Goal: Transaction & Acquisition: Purchase product/service

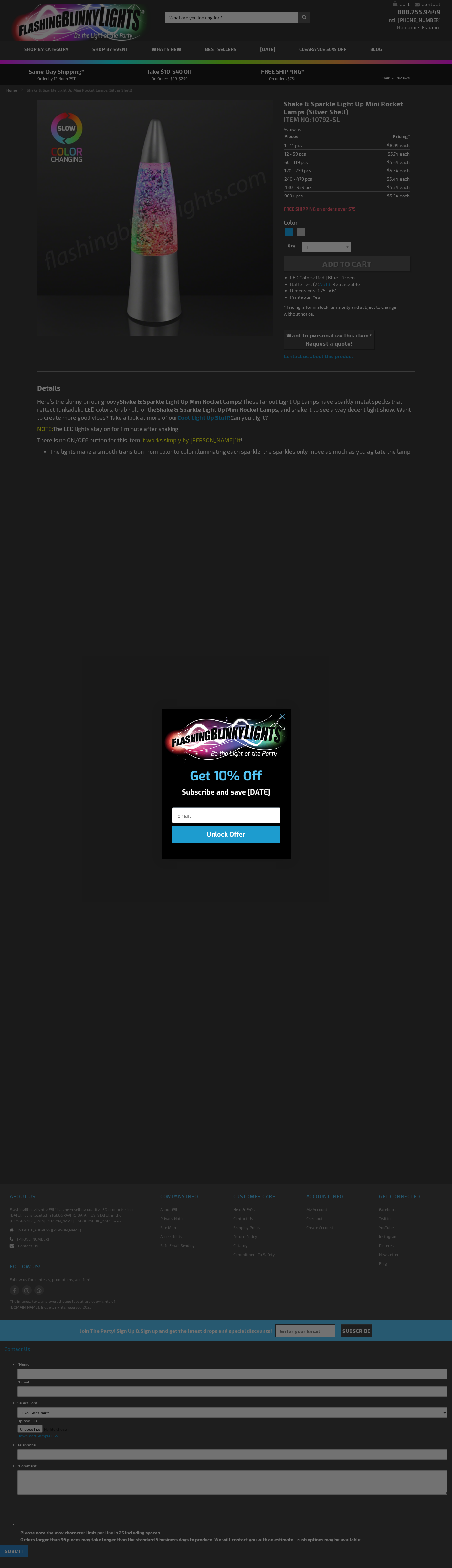
type input "5644"
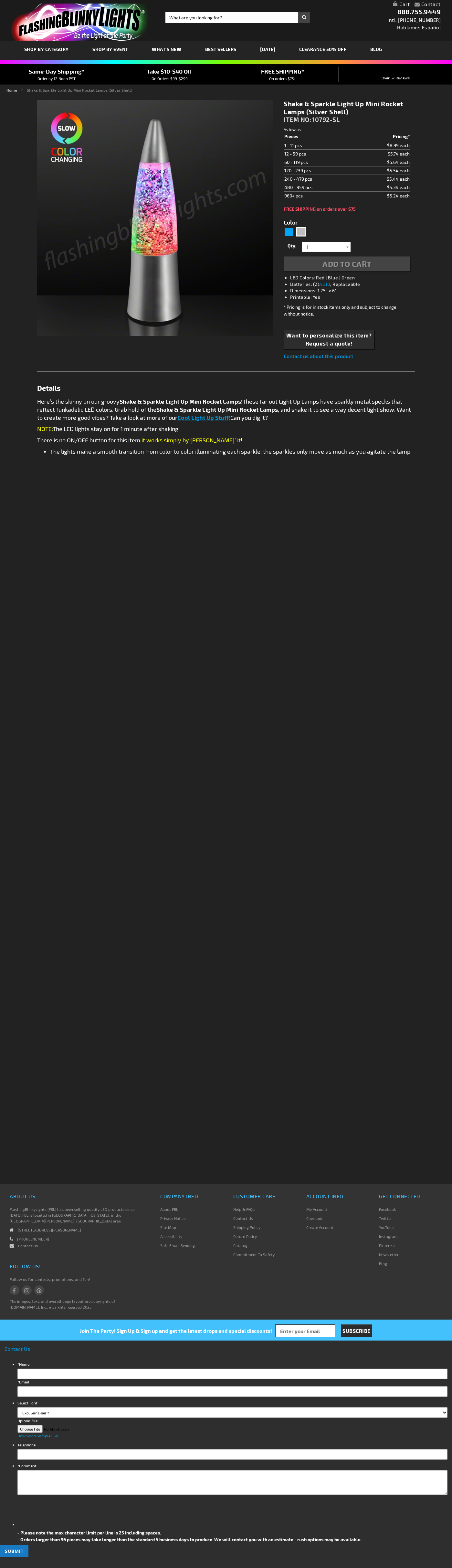
type input "5644"
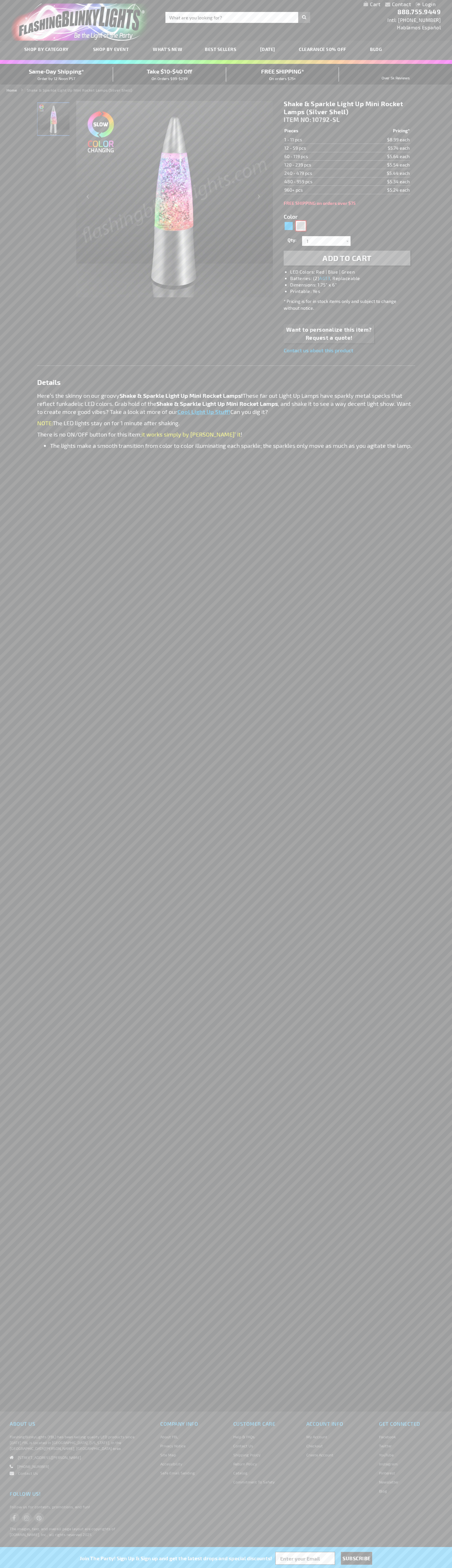
click at [301, 226] on div "Silver" at bounding box center [301, 226] width 10 height 10
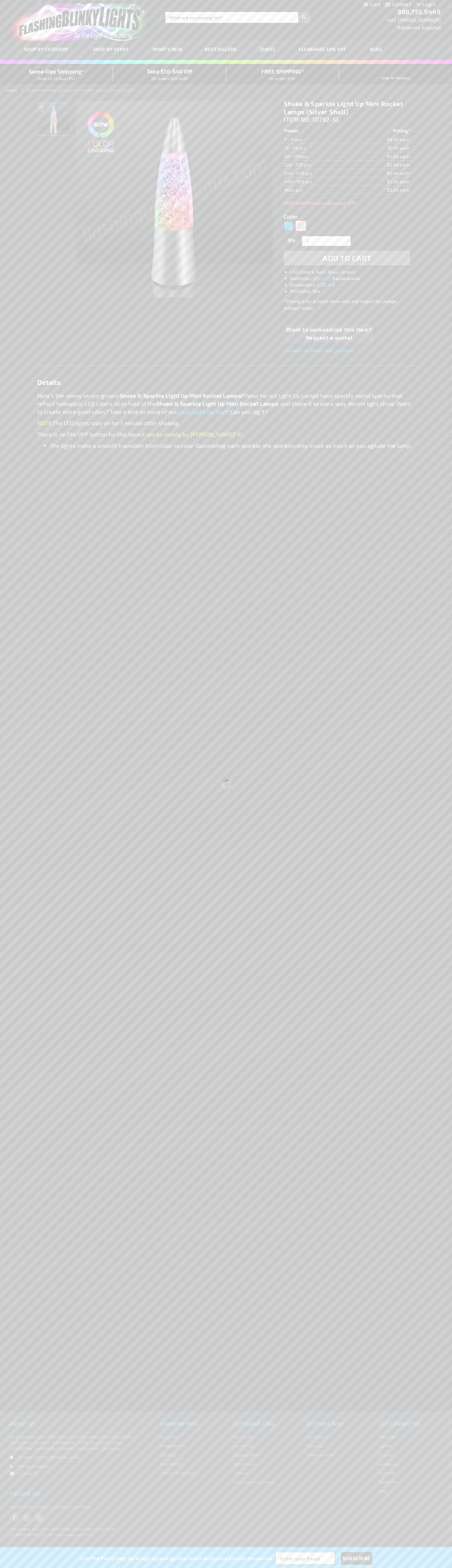
type input "Customize - Shake &amp; Sparkle Light Up Mini Rocket Lamps (Silver Shell) - ITE…"
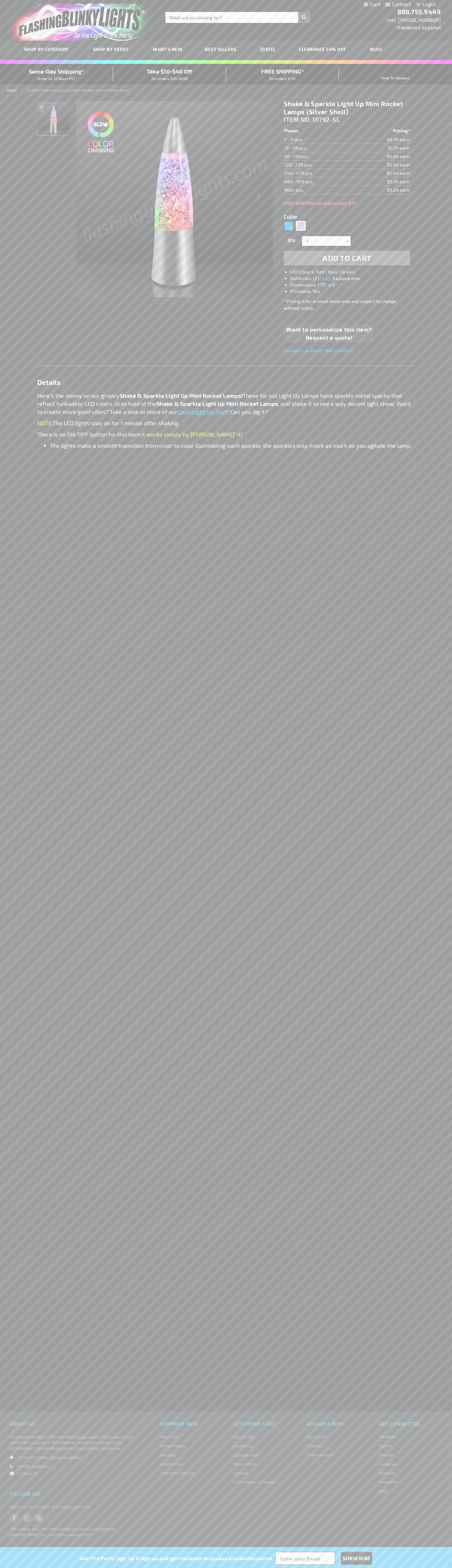
click at [347, 258] on span "Add to Cart" at bounding box center [346, 258] width 49 height 10
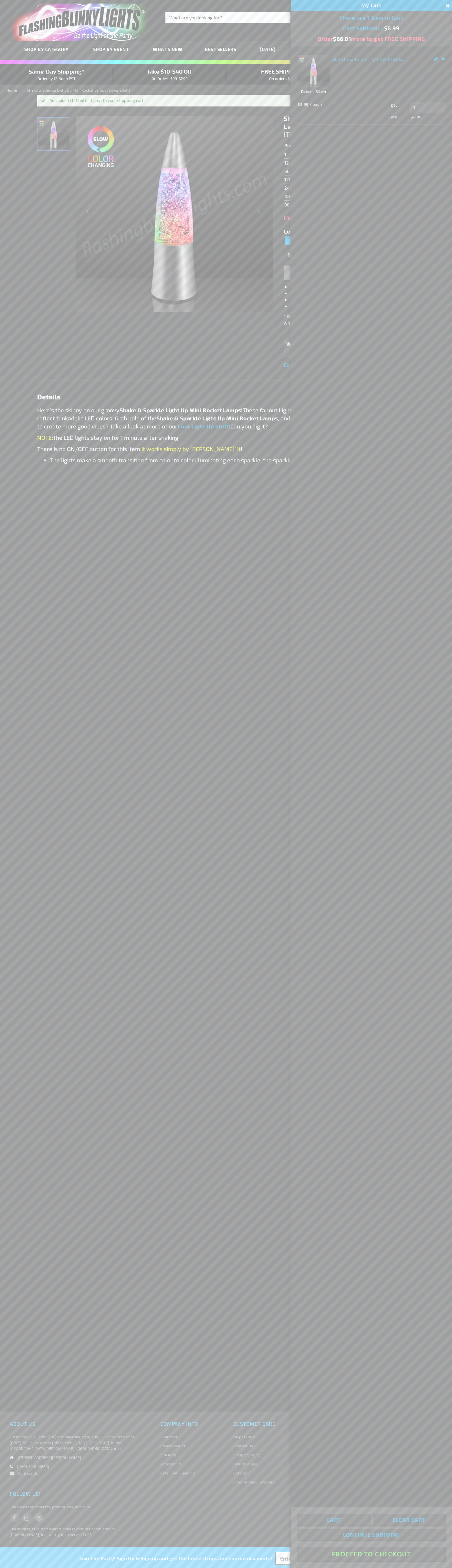
click at [371, 1554] on button "Proceed To Checkout" at bounding box center [371, 1553] width 148 height 15
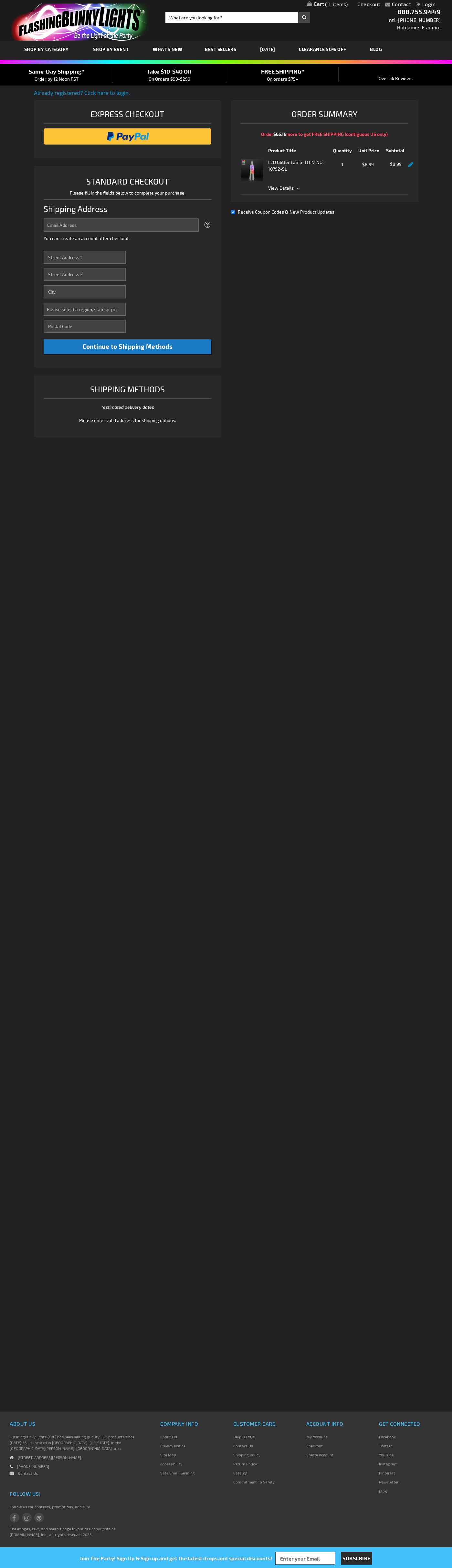
select select "US"
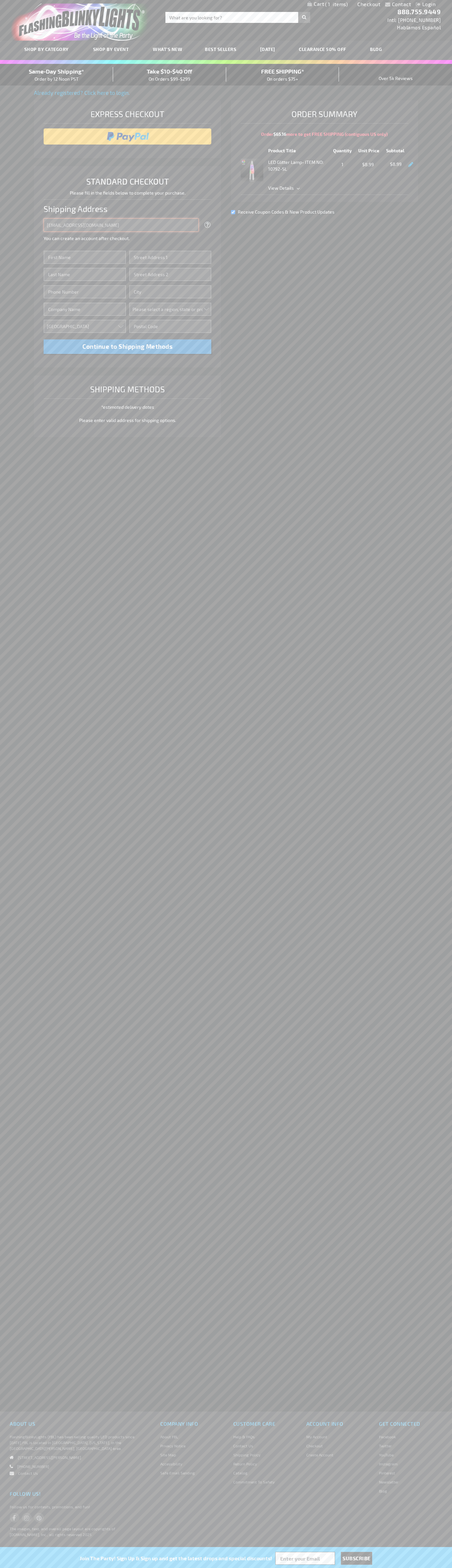
type input "johnsmith005@storebotmail.joonix.net"
type input "John"
type input "4581 Webb Street"
type input "First floor"
type input "pryor"
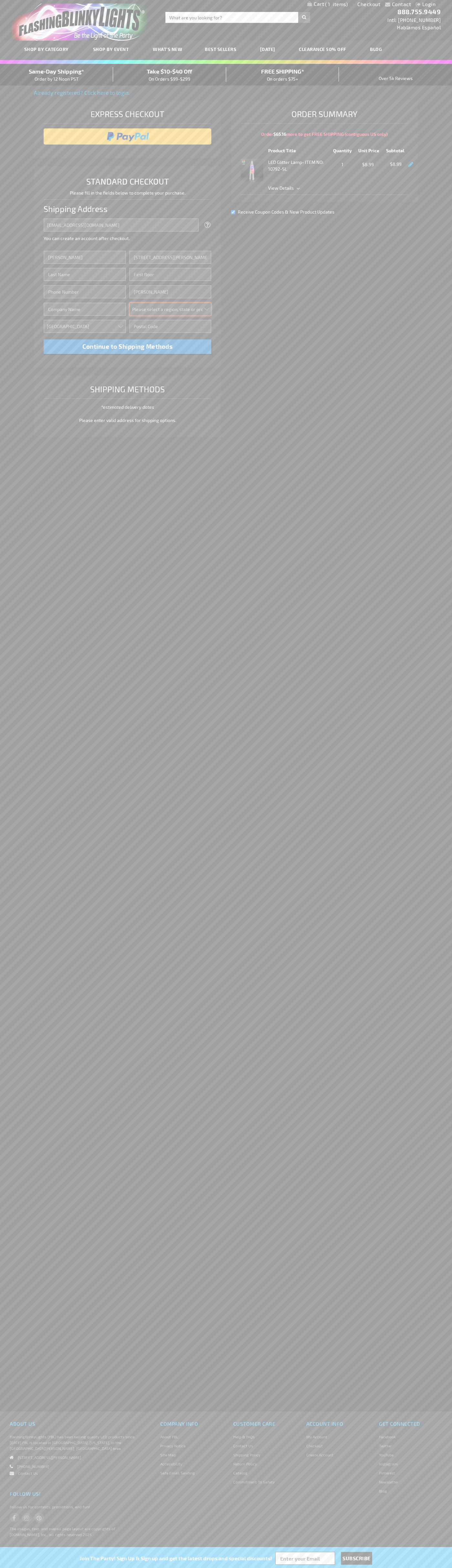
select select "48"
type input "74361"
type input "Smith"
type input "6502530000"
type input "John Smith"
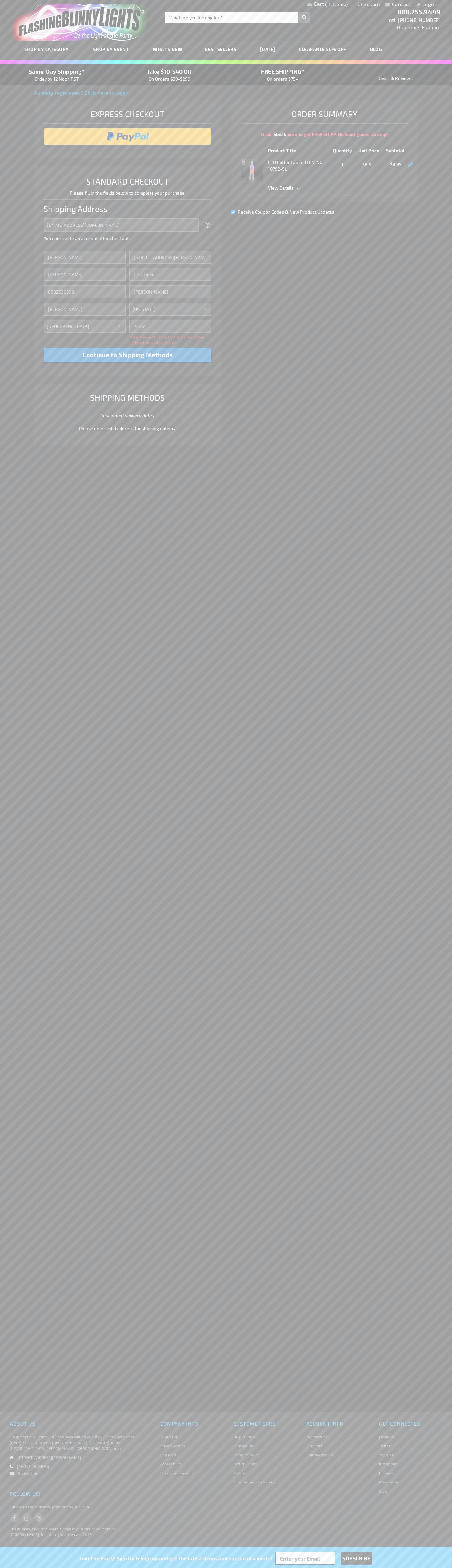
click at [56, 75] on div "Same-Day Shipping* Order by 12 Noon PST" at bounding box center [56, 75] width 113 height 16
click at [128, 137] on input "image" at bounding box center [127, 136] width 161 height 13
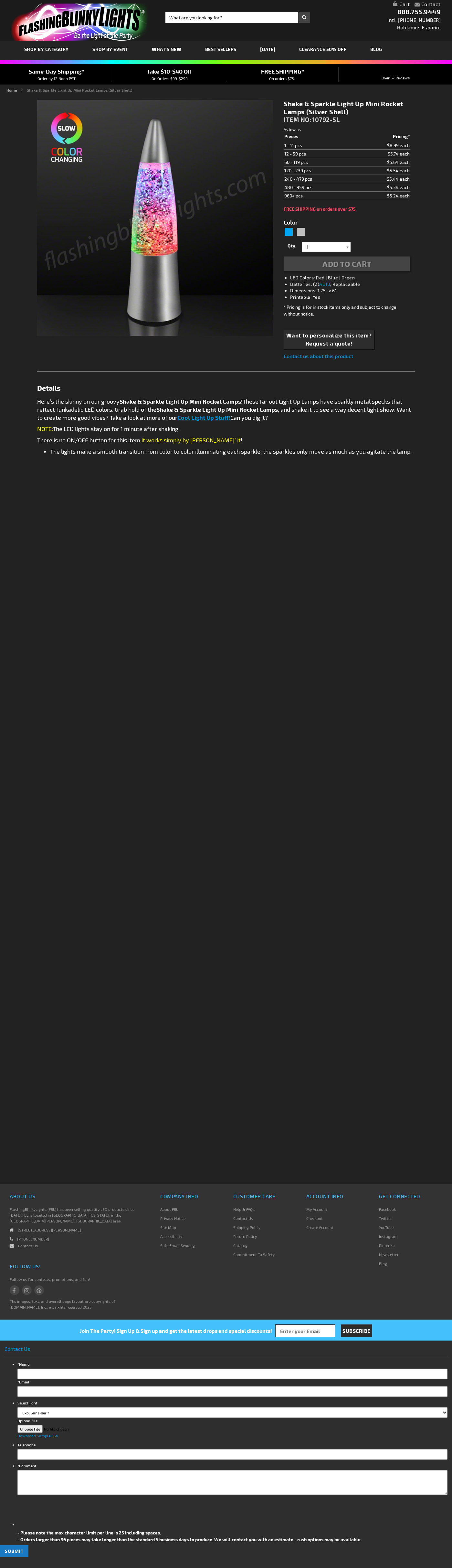
type input "5644"
